Goal: Navigation & Orientation: Find specific page/section

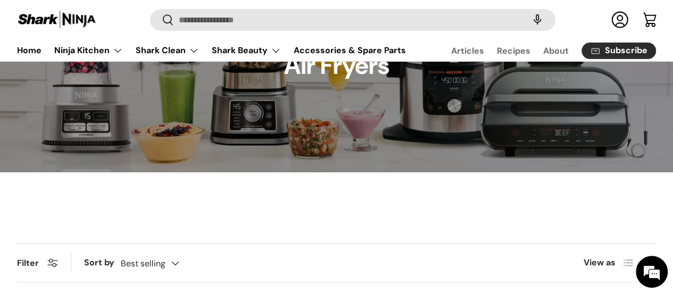
scroll to position [53, 0]
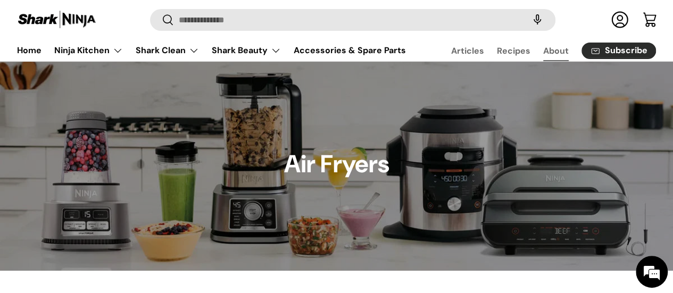
click at [549, 52] on link "About" at bounding box center [556, 50] width 26 height 21
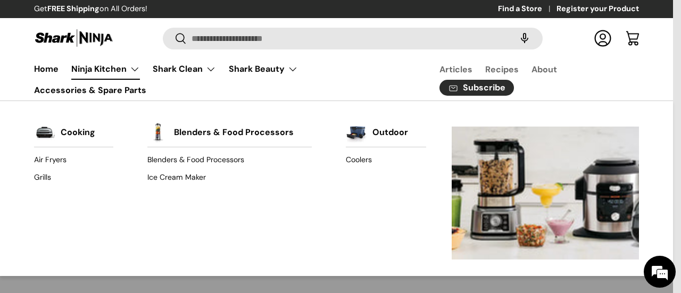
click at [111, 69] on link "Ninja Kitchen" at bounding box center [105, 69] width 69 height 21
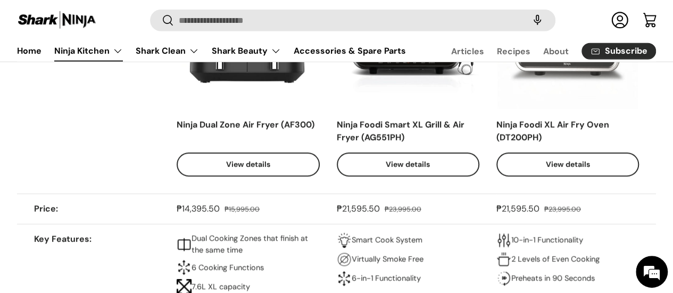
scroll to position [3645, 0]
